Goal: Task Accomplishment & Management: Use online tool/utility

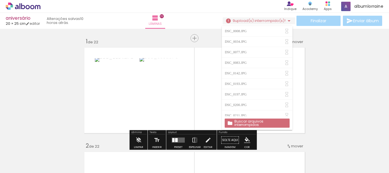
click at [0, 0] on slot "Buscar arquivos interrompidos" at bounding box center [0, 0] width 0 height 0
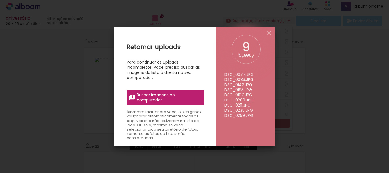
click at [159, 90] on label "Buscar imagens no computador" at bounding box center [165, 97] width 77 height 14
click at [0, 0] on input "file" at bounding box center [0, 0] width 0 height 0
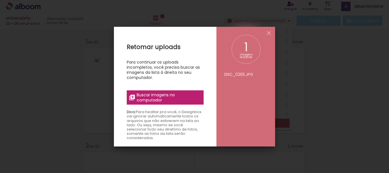
click at [145, 100] on span "Buscar imagens no computador" at bounding box center [169, 97] width 64 height 10
click at [0, 0] on input "file" at bounding box center [0, 0] width 0 height 0
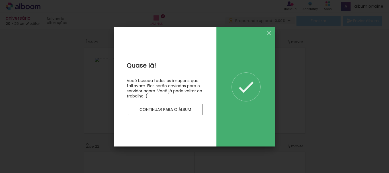
click at [0, 0] on slot "Continuar para o álbum" at bounding box center [0, 0] width 0 height 0
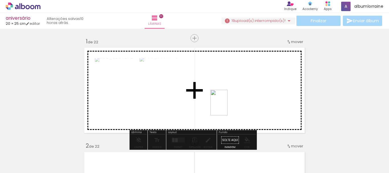
drag, startPoint x: 125, startPoint y: 158, endPoint x: 228, endPoint y: 107, distance: 114.2
click at [228, 107] on quentale-workspace at bounding box center [194, 86] width 389 height 173
drag, startPoint x: 164, startPoint y: 151, endPoint x: 180, endPoint y: 113, distance: 42.0
click at [180, 113] on quentale-workspace at bounding box center [194, 86] width 389 height 173
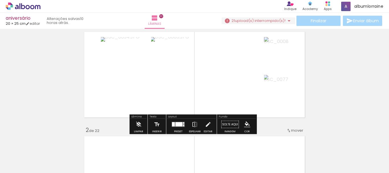
scroll to position [21, 0]
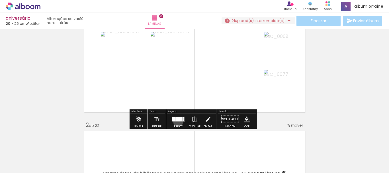
click at [177, 122] on quentale-layouter at bounding box center [178, 119] width 13 height 5
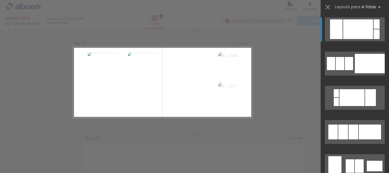
scroll to position [7, 0]
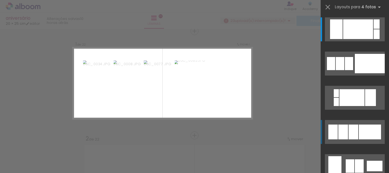
click at [352, 137] on div at bounding box center [354, 131] width 10 height 15
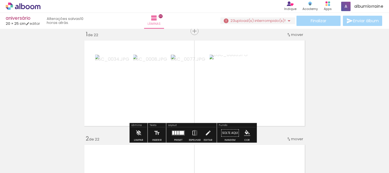
click at [179, 132] on div at bounding box center [181, 133] width 5 height 4
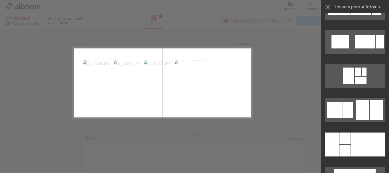
scroll to position [2233, 0]
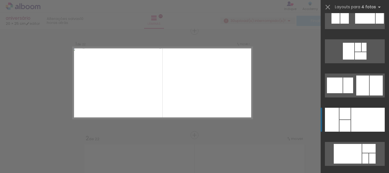
click at [351, 119] on div at bounding box center [368, 120] width 34 height 24
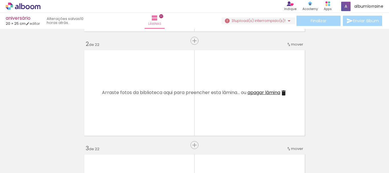
scroll to position [107, 0]
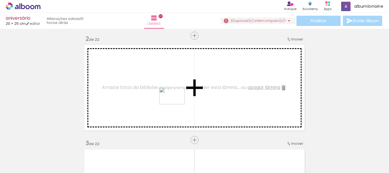
drag, startPoint x: 185, startPoint y: 129, endPoint x: 176, endPoint y: 104, distance: 26.3
click at [176, 104] on quentale-workspace at bounding box center [194, 86] width 389 height 173
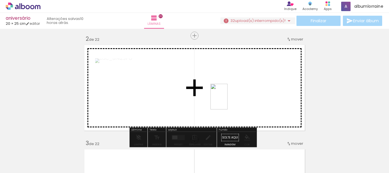
drag, startPoint x: 218, startPoint y: 159, endPoint x: 228, endPoint y: 101, distance: 58.6
click at [228, 101] on quentale-workspace at bounding box center [194, 86] width 389 height 173
drag, startPoint x: 251, startPoint y: 158, endPoint x: 270, endPoint y: 106, distance: 55.4
click at [270, 106] on quentale-workspace at bounding box center [194, 86] width 389 height 173
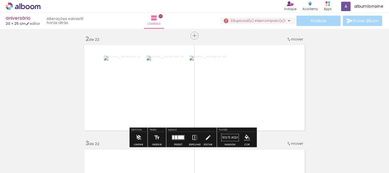
click at [177, 135] on quentale-layouter at bounding box center [178, 137] width 13 height 5
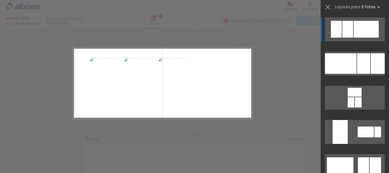
scroll to position [112, 0]
click at [343, 66] on div at bounding box center [341, 63] width 32 height 21
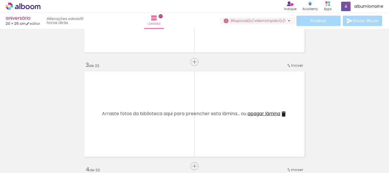
scroll to position [200, 0]
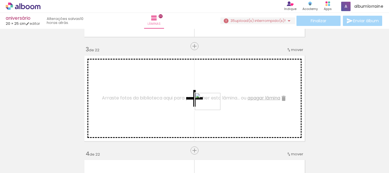
drag, startPoint x: 278, startPoint y: 149, endPoint x: 208, endPoint y: 108, distance: 80.9
click at [208, 108] on quentale-workspace at bounding box center [194, 86] width 389 height 173
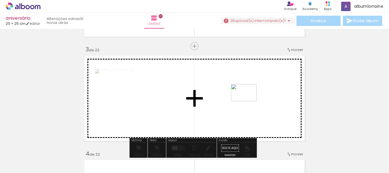
drag, startPoint x: 312, startPoint y: 157, endPoint x: 113, endPoint y: 171, distance: 199.6
click at [247, 101] on quentale-workspace at bounding box center [194, 86] width 389 height 173
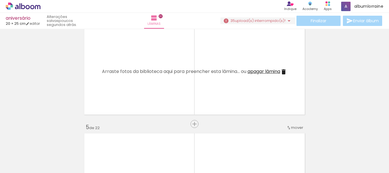
scroll to position [342, 0]
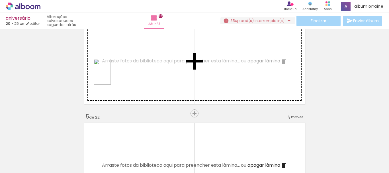
drag, startPoint x: 95, startPoint y: 139, endPoint x: 111, endPoint y: 76, distance: 64.8
click at [111, 76] on quentale-workspace at bounding box center [194, 86] width 389 height 173
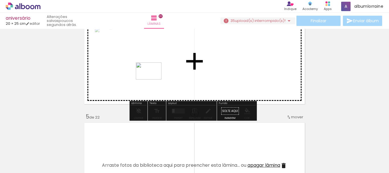
drag, startPoint x: 131, startPoint y: 130, endPoint x: 153, endPoint y: 79, distance: 55.6
click at [153, 79] on quentale-workspace at bounding box center [194, 86] width 389 height 173
drag, startPoint x: 157, startPoint y: 131, endPoint x: 161, endPoint y: 75, distance: 56.3
click at [161, 75] on quentale-workspace at bounding box center [194, 86] width 389 height 173
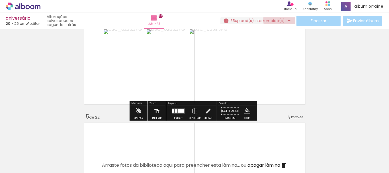
click at [288, 20] on iron-icon at bounding box center [289, 20] width 7 height 7
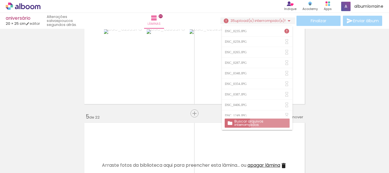
click at [0, 0] on slot "Buscar arquivos interrompidos" at bounding box center [0, 0] width 0 height 0
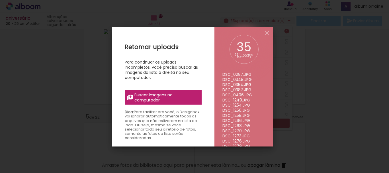
click at [168, 95] on span "Buscar imagens no computador" at bounding box center [166, 97] width 64 height 10
click at [0, 0] on input "file" at bounding box center [0, 0] width 0 height 0
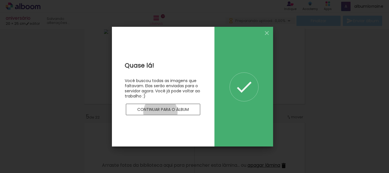
click at [160, 112] on paper-button "Continuar para o álbum" at bounding box center [163, 109] width 75 height 11
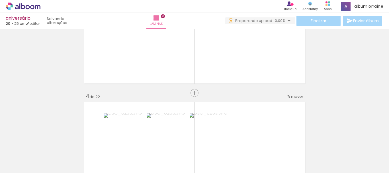
scroll to position [321, 0]
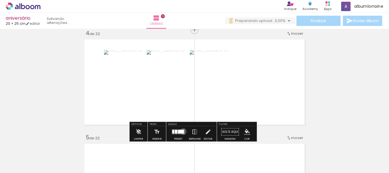
click at [182, 131] on div at bounding box center [181, 132] width 6 height 4
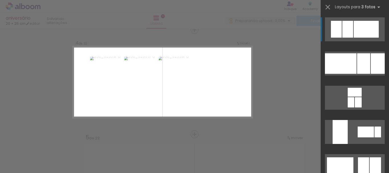
scroll to position [320, 0]
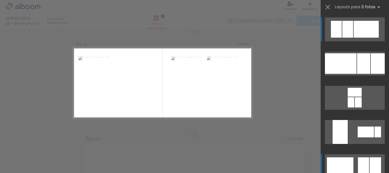
click at [345, 165] on div at bounding box center [340, 165] width 26 height 17
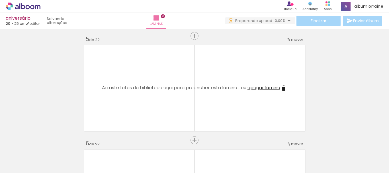
scroll to position [435, 0]
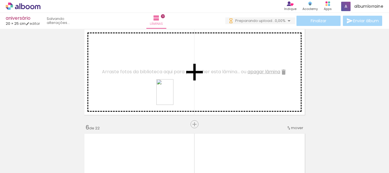
drag, startPoint x: 181, startPoint y: 160, endPoint x: 173, endPoint y: 96, distance: 64.3
click at [173, 96] on quentale-workspace at bounding box center [194, 86] width 389 height 173
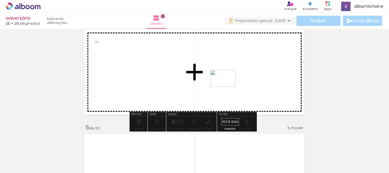
drag, startPoint x: 223, startPoint y: 155, endPoint x: 227, endPoint y: 80, distance: 75.0
click at [227, 80] on quentale-workspace at bounding box center [194, 86] width 389 height 173
drag, startPoint x: 251, startPoint y: 135, endPoint x: 239, endPoint y: 87, distance: 49.2
click at [239, 87] on quentale-workspace at bounding box center [194, 86] width 389 height 173
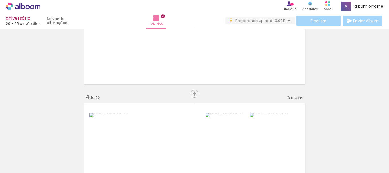
scroll to position [231, 0]
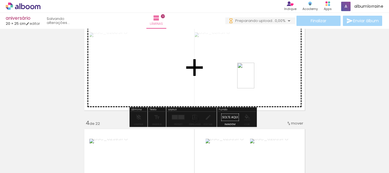
drag, startPoint x: 290, startPoint y: 163, endPoint x: 254, endPoint y: 80, distance: 90.4
click at [254, 80] on quentale-workspace at bounding box center [194, 86] width 389 height 173
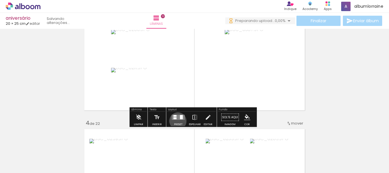
click at [177, 121] on div at bounding box center [178, 117] width 15 height 11
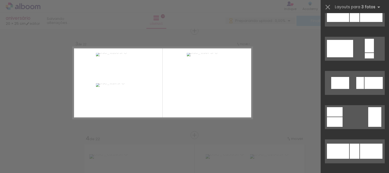
scroll to position [502, 0]
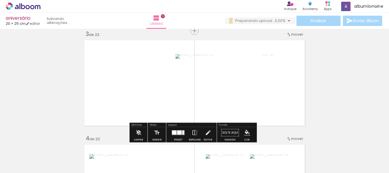
click at [177, 131] on div at bounding box center [179, 132] width 5 height 4
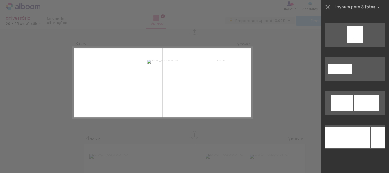
scroll to position [1137, 0]
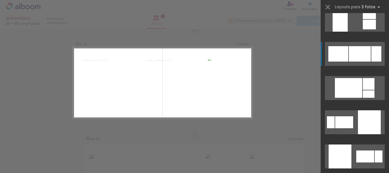
click at [366, 55] on div at bounding box center [360, 53] width 22 height 15
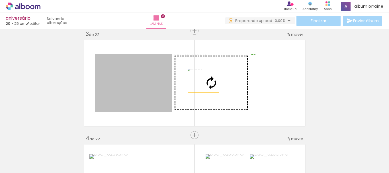
drag, startPoint x: 152, startPoint y: 87, endPoint x: 202, endPoint y: 81, distance: 50.2
click at [0, 0] on slot at bounding box center [0, 0] width 0 height 0
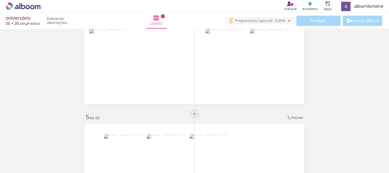
scroll to position [325, 0]
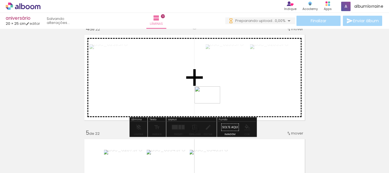
drag, startPoint x: 315, startPoint y: 156, endPoint x: 211, endPoint y: 103, distance: 117.3
click at [211, 103] on quentale-workspace at bounding box center [194, 86] width 389 height 173
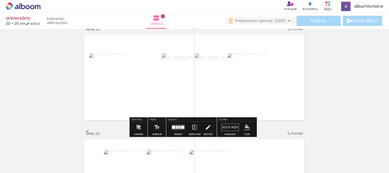
click at [174, 138] on quentale-thumb at bounding box center [187, 153] width 32 height 33
click at [178, 125] on quentale-layouter at bounding box center [178, 127] width 13 height 5
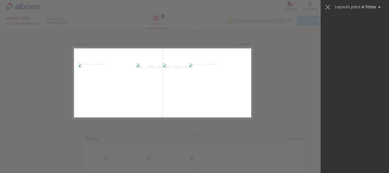
scroll to position [0, 0]
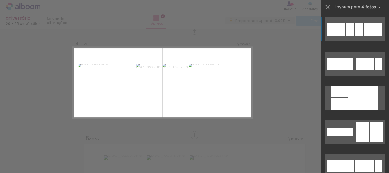
click at [364, 30] on div at bounding box center [373, 29] width 19 height 13
click at [362, 163] on div at bounding box center [364, 165] width 19 height 13
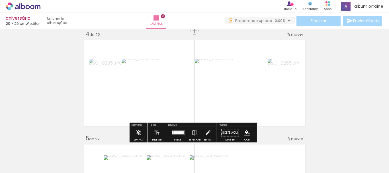
click at [183, 132] on div at bounding box center [183, 132] width 1 height 3
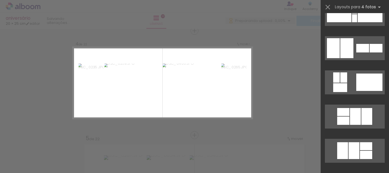
scroll to position [211, 0]
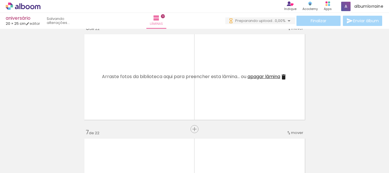
scroll to position [0, 497]
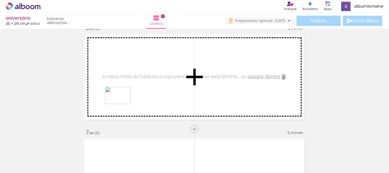
drag, startPoint x: 110, startPoint y: 155, endPoint x: 122, endPoint y: 104, distance: 53.0
click at [122, 104] on quentale-workspace at bounding box center [194, 86] width 389 height 173
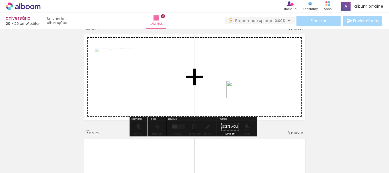
drag, startPoint x: 139, startPoint y: 155, endPoint x: 243, endPoint y: 96, distance: 120.3
click at [243, 96] on quentale-workspace at bounding box center [194, 86] width 389 height 173
drag, startPoint x: 174, startPoint y: 148, endPoint x: 226, endPoint y: 87, distance: 80.2
click at [226, 87] on quentale-workspace at bounding box center [194, 86] width 389 height 173
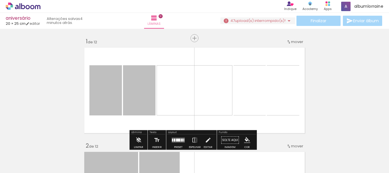
click at [287, 21] on iron-icon at bounding box center [289, 20] width 7 height 7
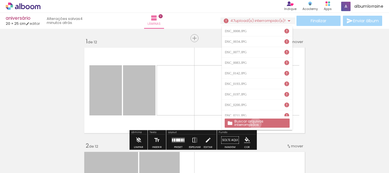
click at [0, 0] on slot "Buscar arquivos interrompidos" at bounding box center [0, 0] width 0 height 0
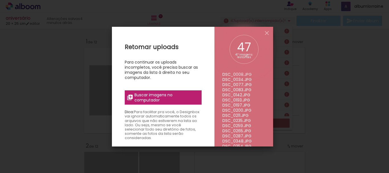
click at [0, 0] on span "Buscar imagens no computador" at bounding box center [0, 0] width 0 height 0
click at [0, 0] on input "file" at bounding box center [0, 0] width 0 height 0
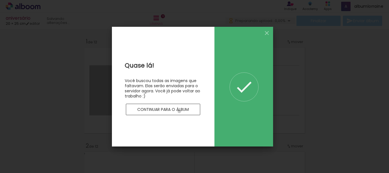
click at [0, 0] on slot "Continuar para o álbum" at bounding box center [0, 0] width 0 height 0
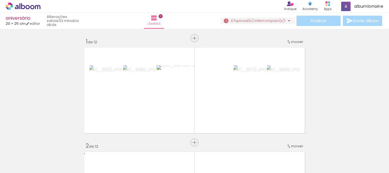
click at [275, 24] on paper-button "47 upload(s) interrompido(s)! 0,00%" at bounding box center [257, 20] width 75 height 7
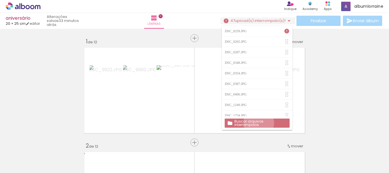
click at [0, 0] on slot "Buscar arquivos interrompidos" at bounding box center [0, 0] width 0 height 0
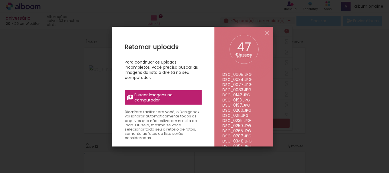
click at [164, 96] on span "Buscar imagens no computador" at bounding box center [166, 97] width 64 height 10
click at [0, 0] on input "file" at bounding box center [0, 0] width 0 height 0
click at [267, 33] on iron-icon at bounding box center [266, 33] width 7 height 7
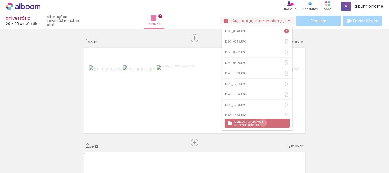
click at [0, 0] on slot "Buscar arquivos interrompidos" at bounding box center [0, 0] width 0 height 0
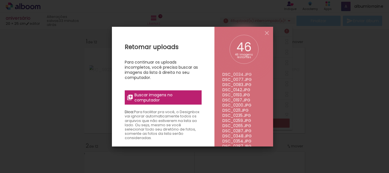
click at [176, 101] on span "Buscar imagens no computador" at bounding box center [166, 97] width 64 height 10
click at [0, 0] on input "file" at bounding box center [0, 0] width 0 height 0
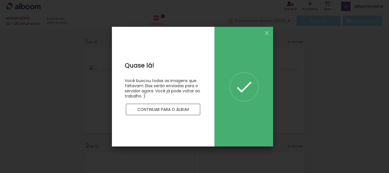
click at [0, 0] on slot "Continuar para o álbum" at bounding box center [0, 0] width 0 height 0
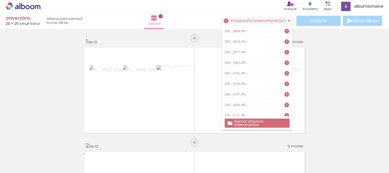
click at [0, 0] on slot "Buscar arquivos interrompidos" at bounding box center [0, 0] width 0 height 0
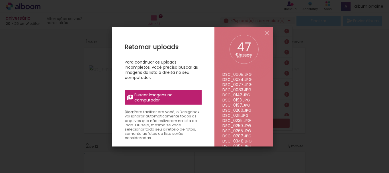
click at [154, 96] on span "Buscar imagens no computador" at bounding box center [166, 97] width 64 height 10
click at [0, 0] on input "file" at bounding box center [0, 0] width 0 height 0
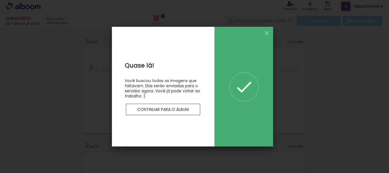
click at [0, 0] on slot "Continuar para o álbum" at bounding box center [0, 0] width 0 height 0
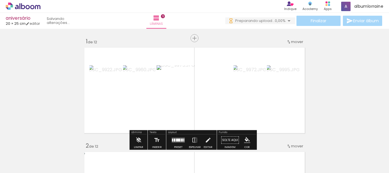
click at [327, 22] on div "Finalizar Enviar álbum" at bounding box center [304, 21] width 158 height 10
click at [325, 21] on div "Finalizar Enviar álbum" at bounding box center [304, 21] width 158 height 10
